Goal: Task Accomplishment & Management: Complete application form

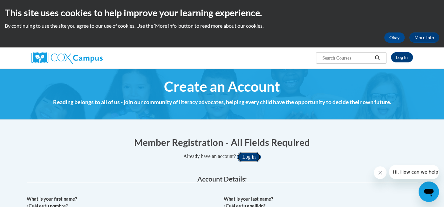
click at [253, 156] on button "Log in" at bounding box center [249, 157] width 24 height 10
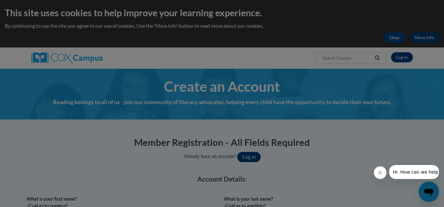
scroll to position [18, 0]
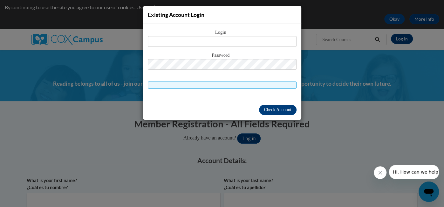
click at [263, 134] on div "Existing Account Login Login Password" at bounding box center [222, 103] width 444 height 207
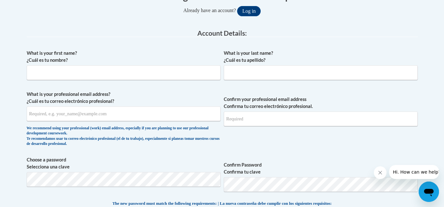
scroll to position [146, 0]
click at [87, 79] on input "What is your first name? ¿Cuál es tu nombre?" at bounding box center [124, 72] width 194 height 15
type input "[PERSON_NAME]"
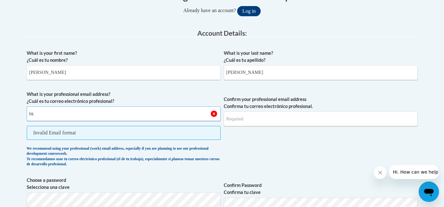
click at [176, 109] on input "bk" at bounding box center [124, 113] width 194 height 15
type input "b"
paste input "[EMAIL_ADDRESS][DOMAIN_NAME]"
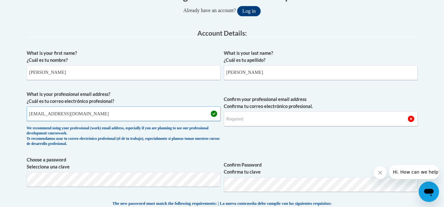
type input "[EMAIL_ADDRESS][DOMAIN_NAME]"
click at [269, 116] on input "Confirm your professional email address Confirma tu correo electrónico profesio…" at bounding box center [321, 118] width 194 height 15
click at [261, 120] on input "Confirm your professional email address Confirma tu correo electrónico profesio…" at bounding box center [321, 118] width 194 height 15
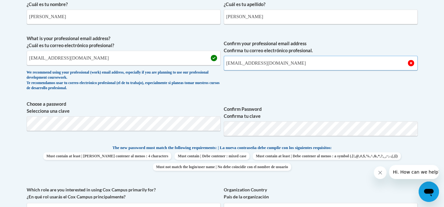
scroll to position [202, 0]
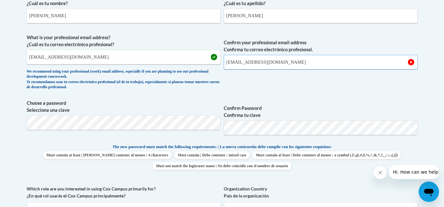
type input "[EMAIL_ADDRESS][DOMAIN_NAME]"
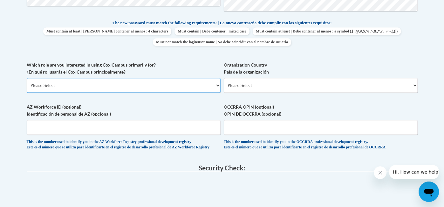
scroll to position [326, 0]
click at [95, 85] on select "Please Select College/University | Colegio/Universidad Community/Nonprofit Part…" at bounding box center [124, 85] width 194 height 15
select select "fbf2d438-af2f-41f8-98f1-81c410e29de3"
click at [27, 78] on select "Please Select College/University | Colegio/Universidad Community/Nonprofit Part…" at bounding box center [124, 85] width 194 height 15
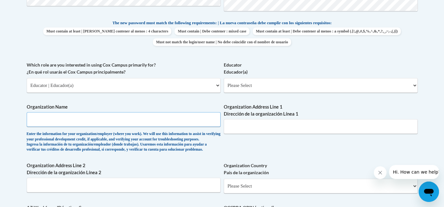
click at [82, 122] on input "Organization Name" at bounding box center [124, 119] width 194 height 15
click at [242, 89] on select "Please Select Early Learning/Daycare Teacher/Family Home Care Provider | Maestr…" at bounding box center [321, 85] width 194 height 15
select select "8e40623d-54d0-45cd-9f92-5df65cd3f8cf"
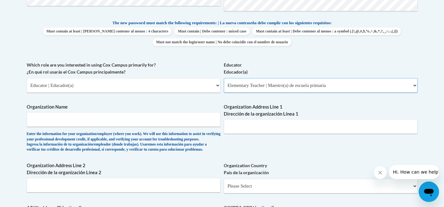
click at [224, 78] on select "Please Select Early Learning/Daycare Teacher/Family Home Care Provider | Maestr…" at bounding box center [321, 85] width 194 height 15
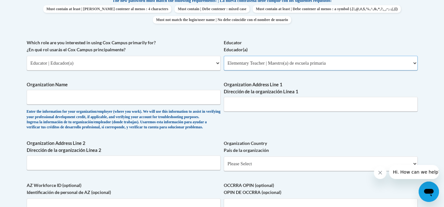
scroll to position [350, 0]
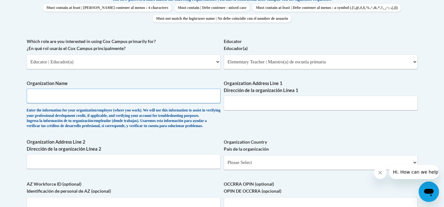
click at [165, 99] on input "Organization Name" at bounding box center [124, 95] width 194 height 15
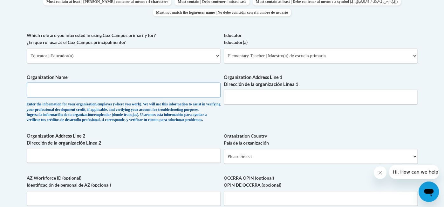
scroll to position [357, 0]
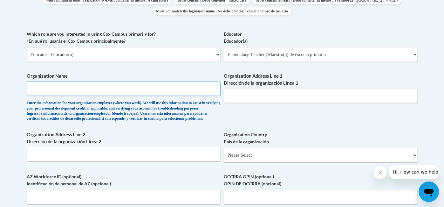
type input "M"
type input "[PERSON_NAME][GEOGRAPHIC_DATA]"
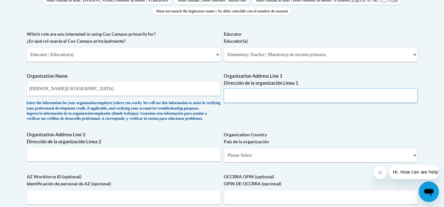
click at [283, 92] on input "Organization Address Line 1 Dirección de la organización Línea 1" at bounding box center [321, 95] width 194 height 15
paste input "[STREET_ADDRESS]"
click at [226, 94] on input "[STREET_ADDRESS]" at bounding box center [321, 95] width 194 height 15
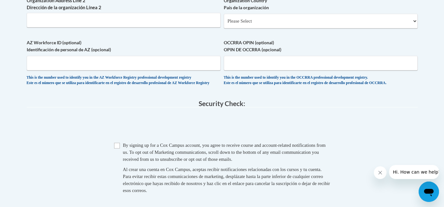
scroll to position [492, 0]
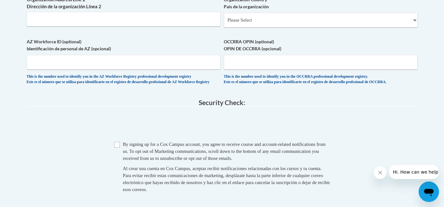
type input "[STREET_ADDRESS]"
click at [280, 27] on select "Please Select [GEOGRAPHIC_DATA] | [GEOGRAPHIC_DATA] Outside of [GEOGRAPHIC_DATA…" at bounding box center [321, 20] width 194 height 15
select select "ad49bcad-a171-4b2e-b99c-48b446064914"
click at [224, 23] on select "Please Select [GEOGRAPHIC_DATA] | [GEOGRAPHIC_DATA] Outside of [GEOGRAPHIC_DATA…" at bounding box center [321, 20] width 194 height 15
select select
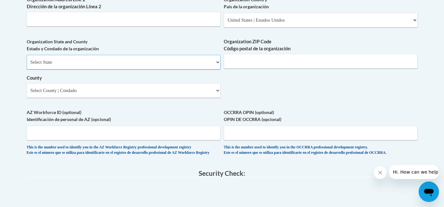
click at [156, 69] on select "Select State [US_STATE] [US_STATE] [US_STATE] [US_STATE] [US_STATE] [US_STATE] …" at bounding box center [124, 62] width 194 height 15
select select "[US_STATE]"
click at [27, 65] on select "Select State [US_STATE] [US_STATE] [US_STATE] [US_STATE] [US_STATE] [US_STATE] …" at bounding box center [124, 62] width 194 height 15
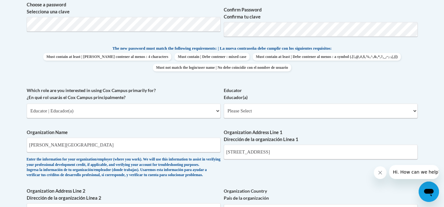
scroll to position [301, 0]
click at [311, 148] on input "[STREET_ADDRESS]" at bounding box center [321, 151] width 194 height 15
click at [301, 151] on input "[STREET_ADDRESS]" at bounding box center [321, 151] width 194 height 15
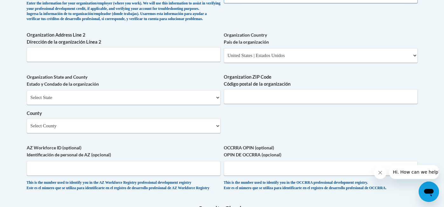
scroll to position [460, 0]
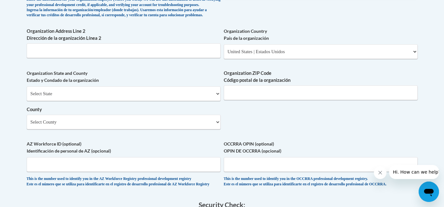
type input "270 Candy Ln"
click at [250, 100] on input "Organization ZIP Code Código postal de la organización" at bounding box center [321, 92] width 194 height 15
paste input "[STREET_ADDRESS]"
drag, startPoint x: 290, startPoint y: 104, endPoint x: 156, endPoint y: 106, distance: 134.0
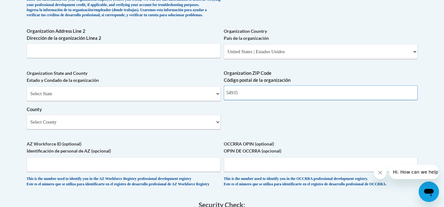
type input "54935"
click at [124, 129] on select "Select County [GEOGRAPHIC_DATA] [GEOGRAPHIC_DATA] [PERSON_NAME][GEOGRAPHIC_DATA…" at bounding box center [124, 122] width 194 height 15
select select "Fond du Lac"
click at [27, 125] on select "Select County [GEOGRAPHIC_DATA] [GEOGRAPHIC_DATA] [PERSON_NAME][GEOGRAPHIC_DATA…" at bounding box center [124, 122] width 194 height 15
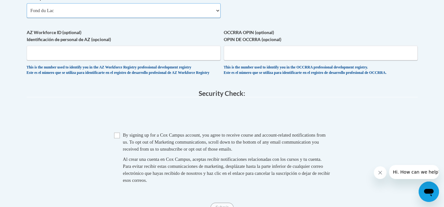
scroll to position [578, 0]
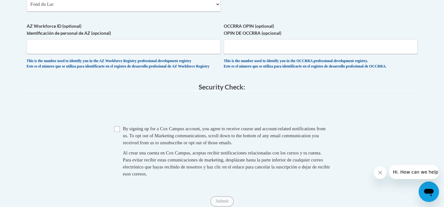
click at [120, 147] on span "Checkbox By signing up for a [PERSON_NAME] Campus account, you agree to receive…" at bounding box center [222, 154] width 216 height 59
click at [118, 132] on input "Checkbox" at bounding box center [117, 129] width 6 height 6
checkbox input "true"
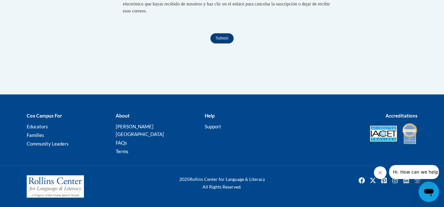
scroll to position [748, 0]
click at [212, 43] on input "Submit" at bounding box center [222, 38] width 23 height 10
